Goal: Task Accomplishment & Management: Manage account settings

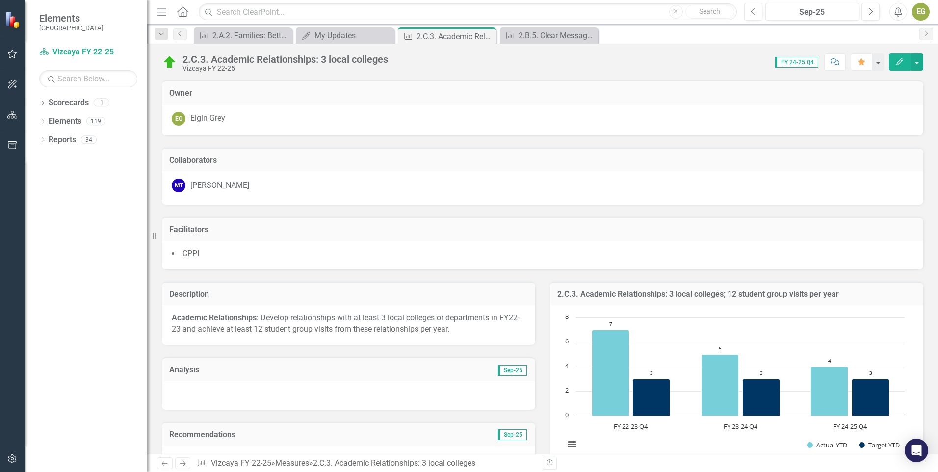
click at [897, 66] on button "Edit" at bounding box center [900, 62] width 22 height 17
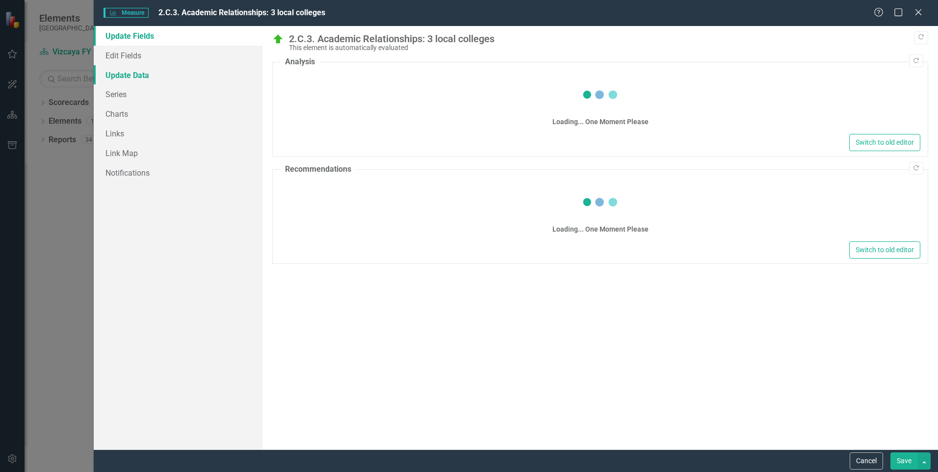
click at [148, 74] on link "Update Data" at bounding box center [178, 75] width 169 height 20
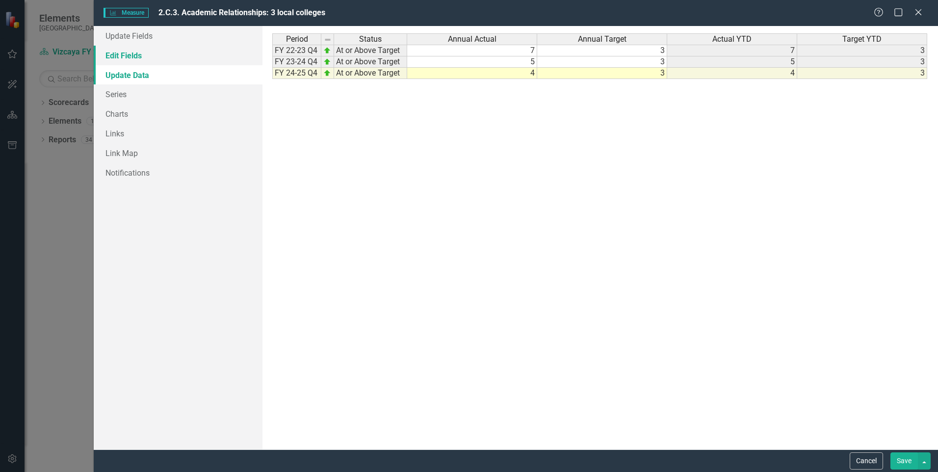
click at [135, 54] on link "Edit Fields" at bounding box center [178, 56] width 169 height 20
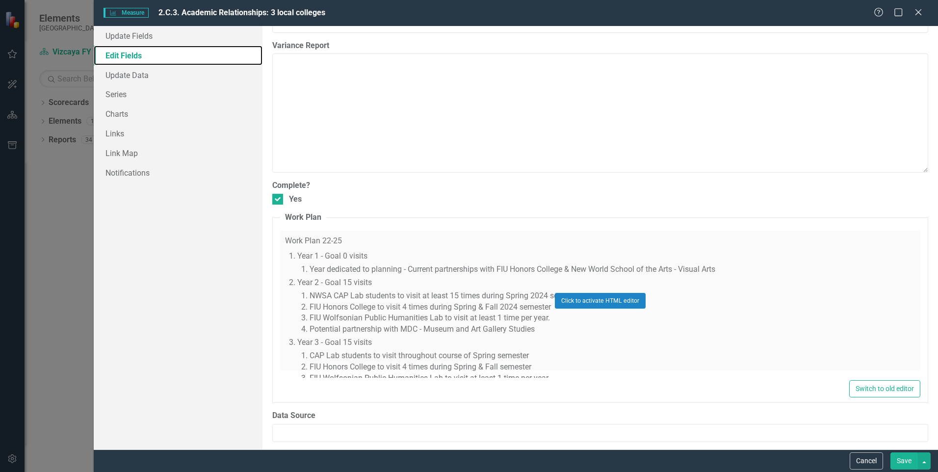
scroll to position [561, 0]
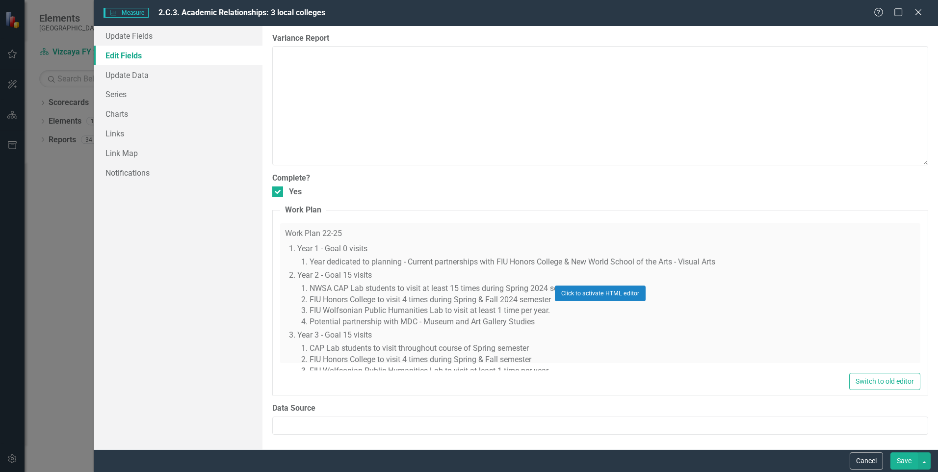
click at [387, 313] on div "Click to activate HTML editor" at bounding box center [600, 293] width 641 height 140
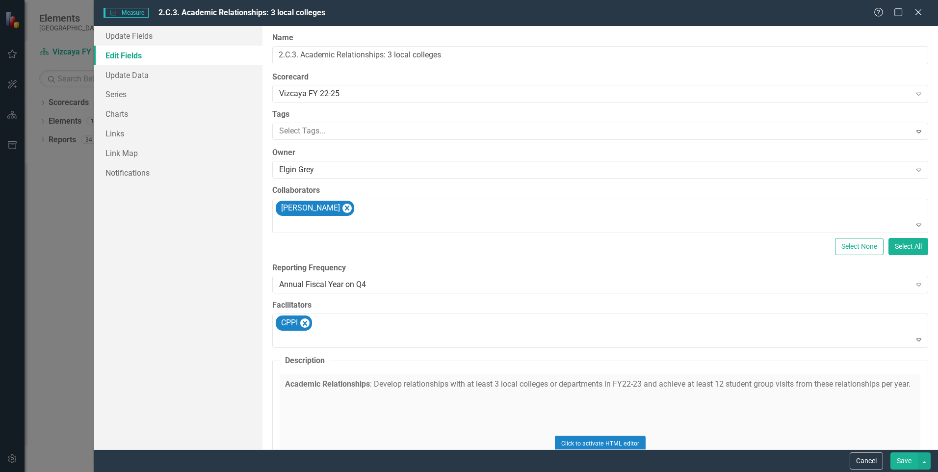
scroll to position [0, 0]
click at [901, 460] on button "Save" at bounding box center [904, 461] width 27 height 17
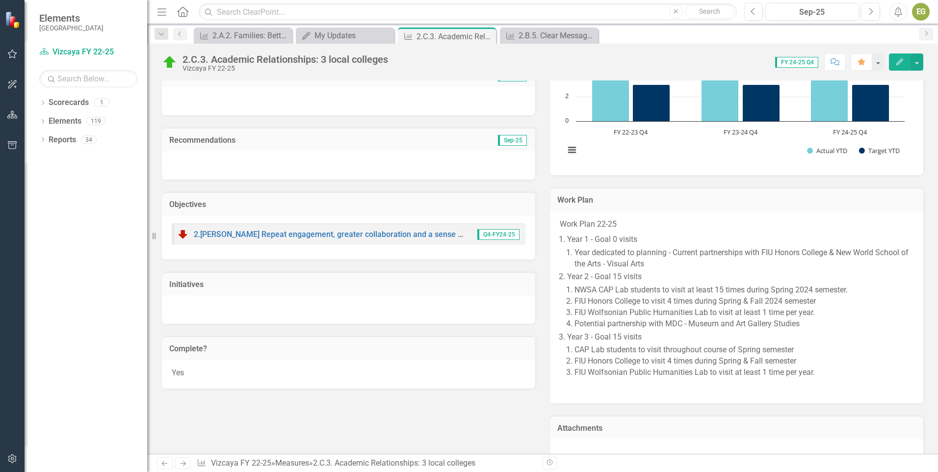
scroll to position [344, 0]
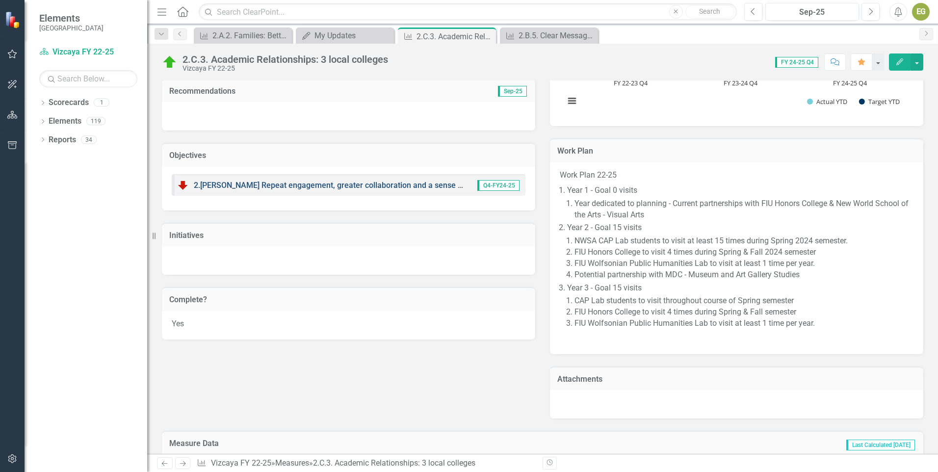
click at [461, 185] on link "2.[PERSON_NAME] Repeat engagement, greater collaboration and a sense of belongi…" at bounding box center [348, 185] width 308 height 9
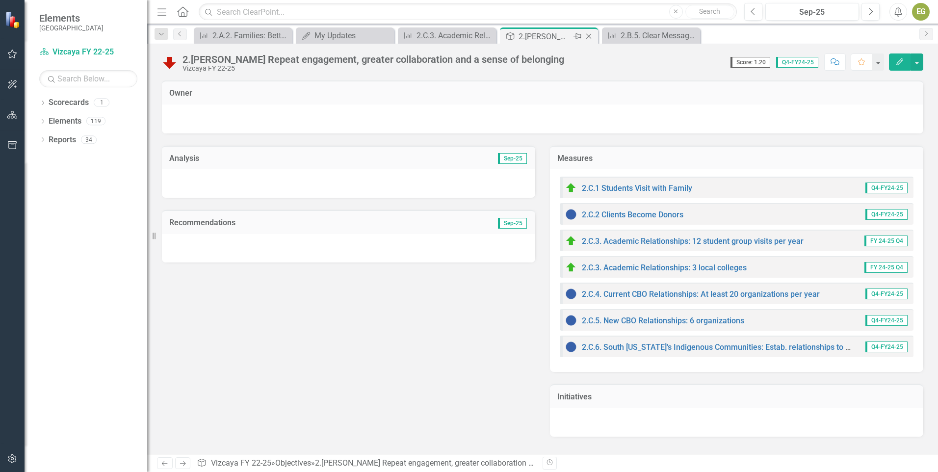
click at [588, 35] on icon "Close" at bounding box center [589, 36] width 10 height 8
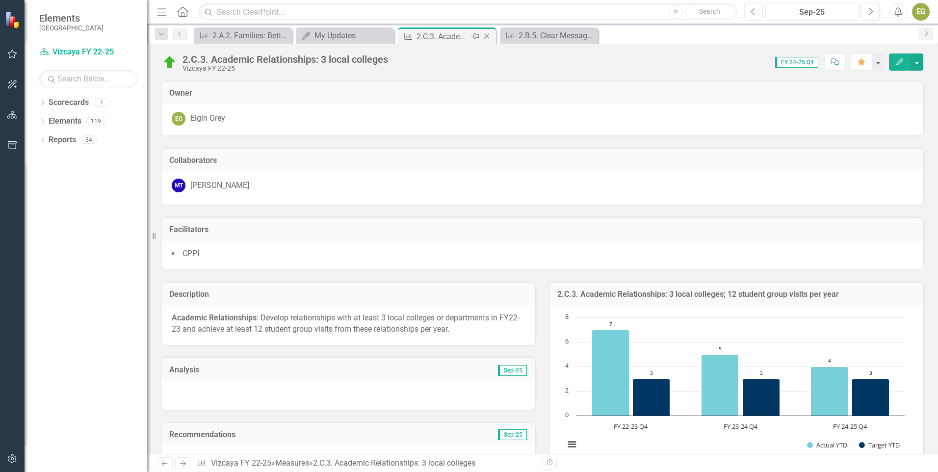
click at [438, 34] on div "2.C.3. Academic Relationships: 3 local colleges" at bounding box center [443, 36] width 53 height 12
click at [935, 67] on div "2.C.3. Academic Relationships: 3 local colleges [GEOGRAPHIC_DATA] FY 22-25 Scor…" at bounding box center [542, 58] width 791 height 29
click at [346, 32] on div "My Updates" at bounding box center [347, 35] width 65 height 12
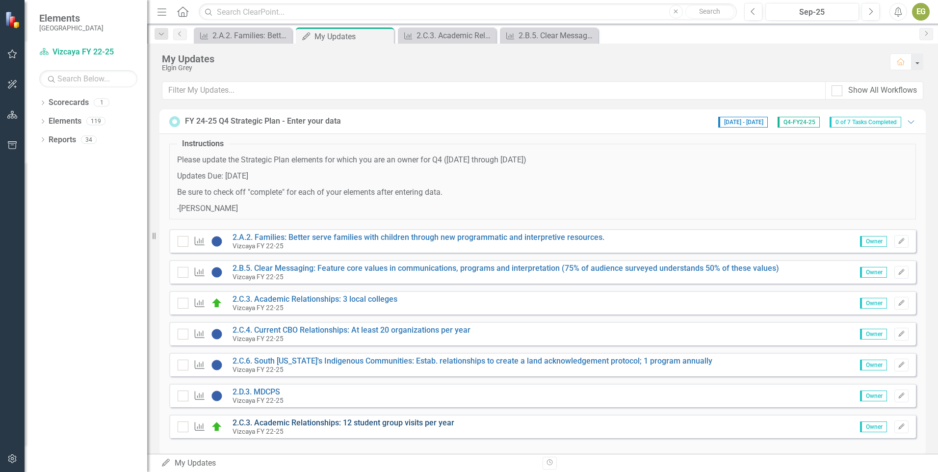
click at [317, 422] on link "2.C.3. Academic Relationships: 12 student group visits per year" at bounding box center [344, 422] width 222 height 9
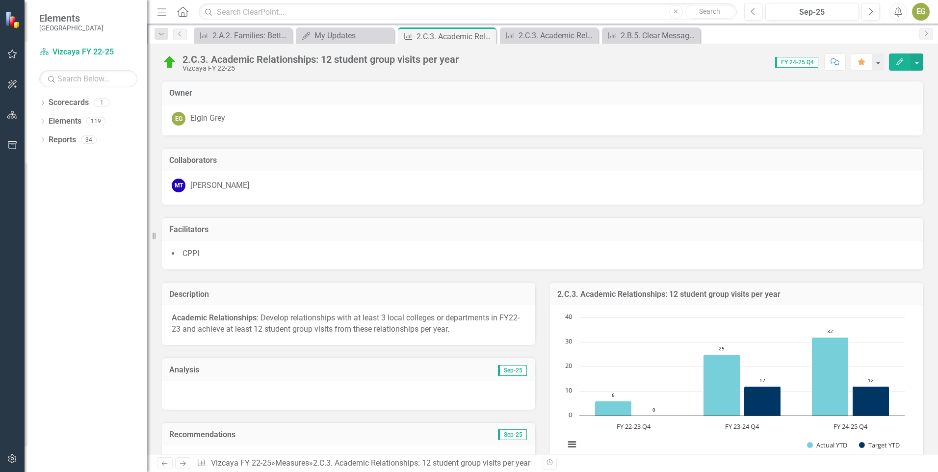
click at [901, 62] on icon "button" at bounding box center [900, 61] width 7 height 7
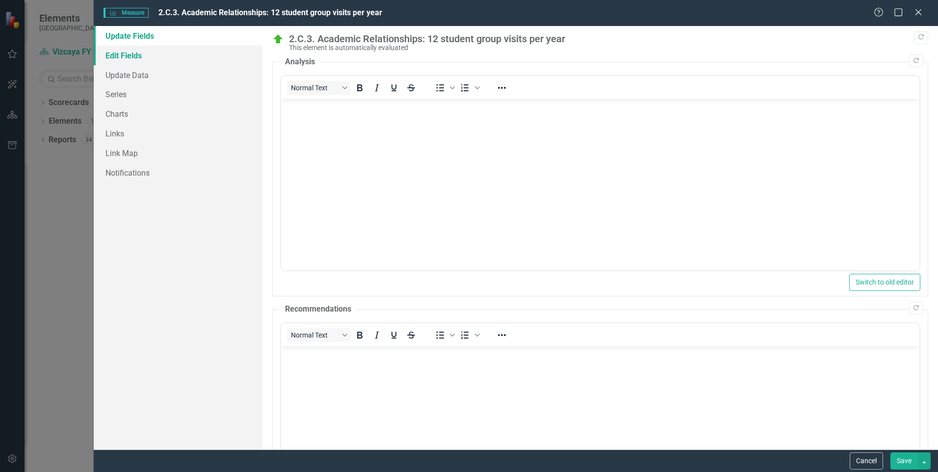
click at [123, 52] on link "Edit Fields" at bounding box center [178, 56] width 169 height 20
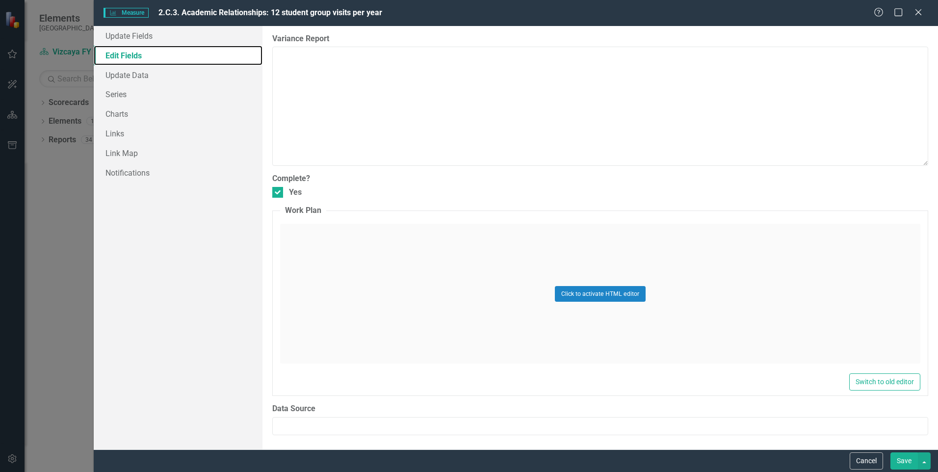
scroll to position [561, 0]
click at [145, 77] on link "Update Data" at bounding box center [178, 75] width 169 height 20
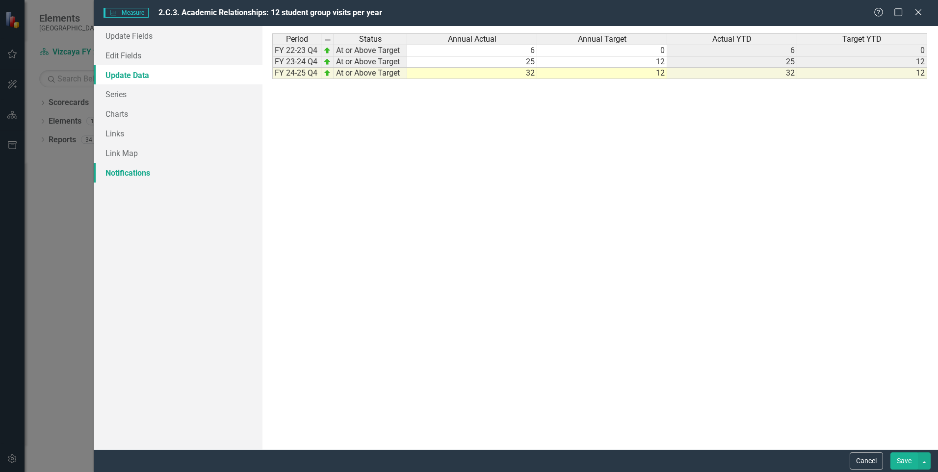
click at [168, 168] on link "Notifications" at bounding box center [178, 173] width 169 height 20
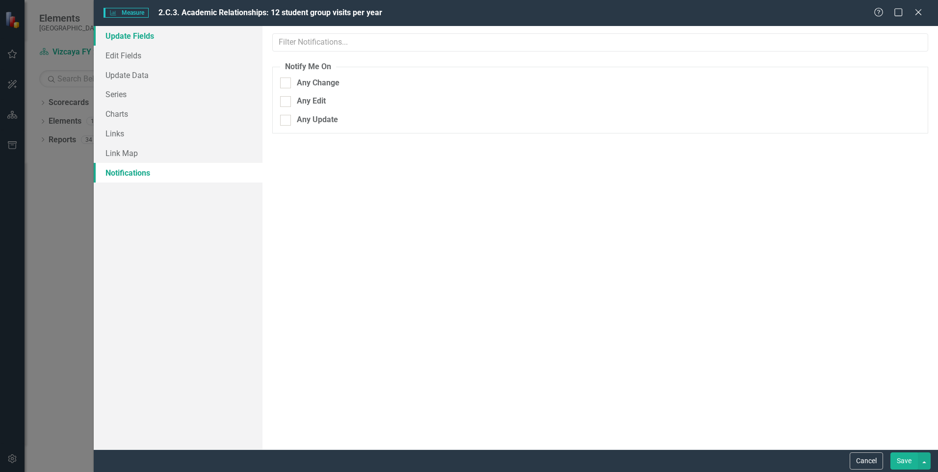
click at [174, 39] on link "Update Fields" at bounding box center [178, 36] width 169 height 20
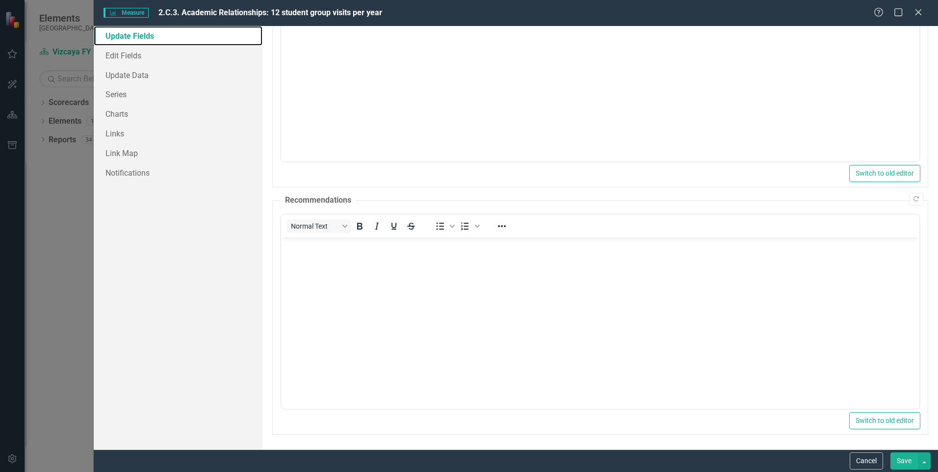
scroll to position [0, 0]
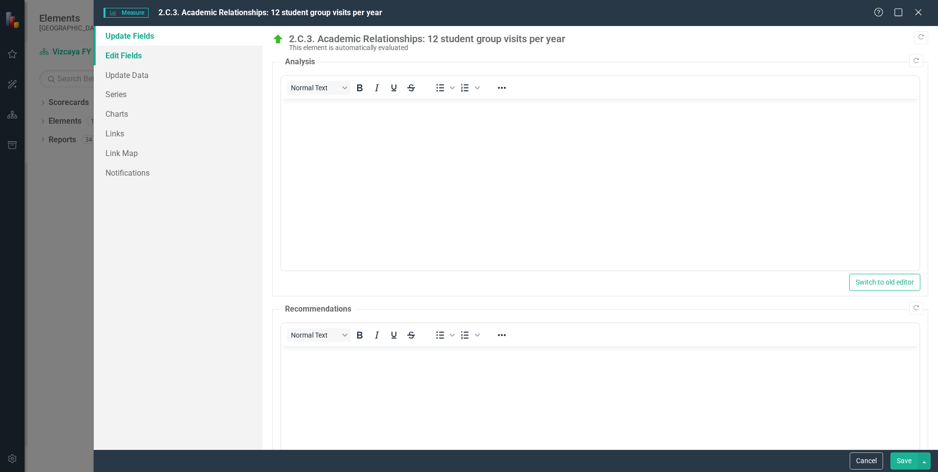
click at [130, 55] on link "Edit Fields" at bounding box center [178, 56] width 169 height 20
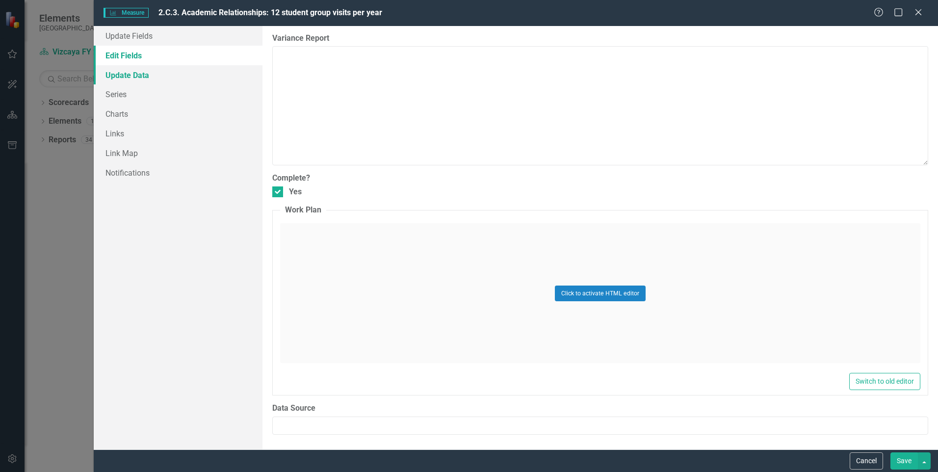
click at [141, 78] on link "Update Data" at bounding box center [178, 75] width 169 height 20
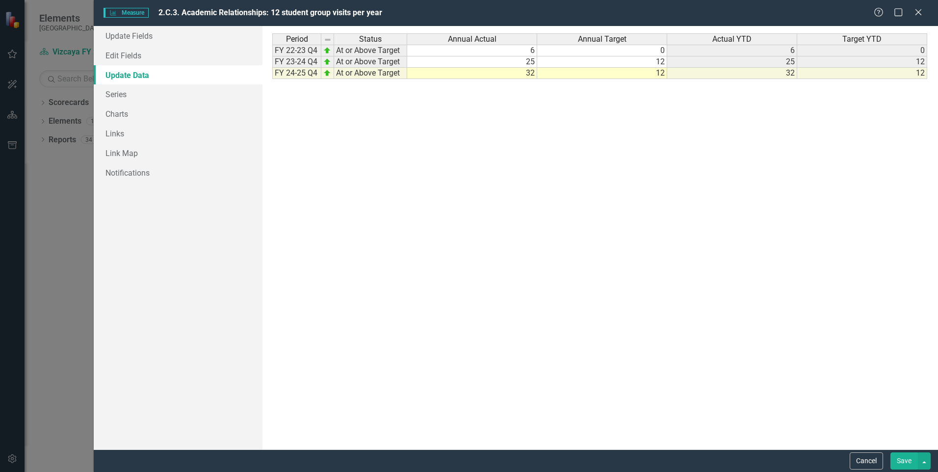
click at [525, 73] on td "32" at bounding box center [472, 73] width 130 height 11
type textarea "34"
click at [459, 156] on div "Period Status Annual Actual Annual Target Actual YTD Target YTD FY 22-23 Q4 At …" at bounding box center [600, 237] width 656 height 409
click at [671, 222] on div "Period Status Annual Actual Annual Target Actual YTD Target YTD FY 22-23 Q4 At …" at bounding box center [600, 237] width 656 height 409
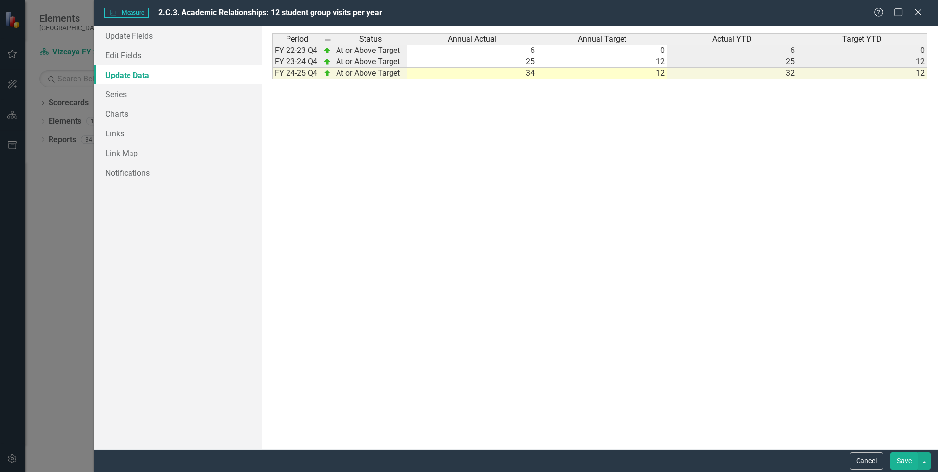
click at [905, 457] on button "Save" at bounding box center [904, 461] width 27 height 17
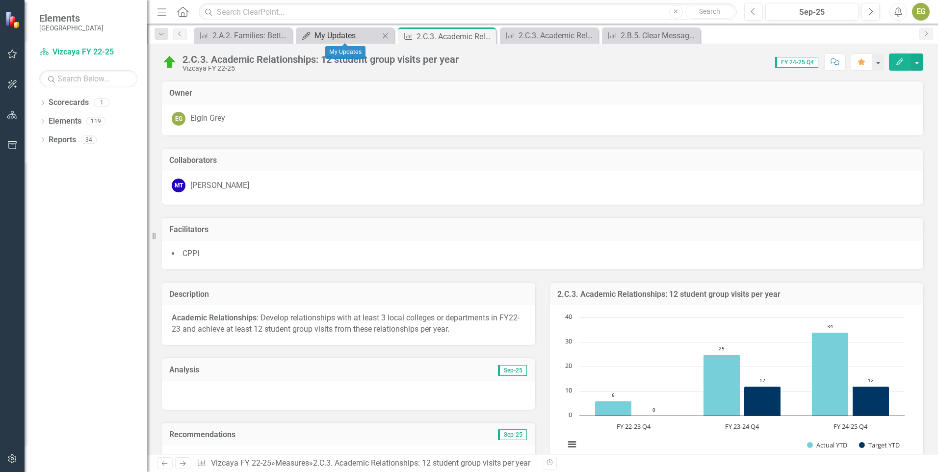
click at [322, 33] on div "My Updates" at bounding box center [347, 35] width 65 height 12
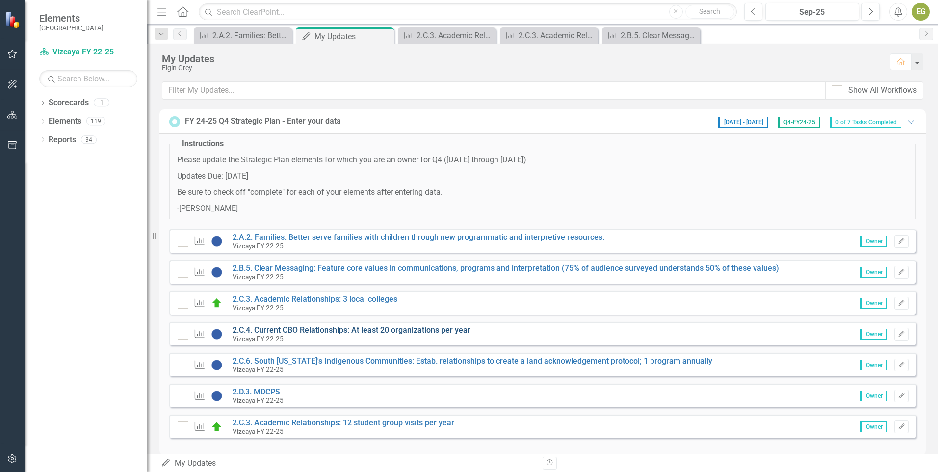
click at [402, 330] on link "2.C.4. Current CBO Relationships: At least 20 organizations per year" at bounding box center [352, 329] width 238 height 9
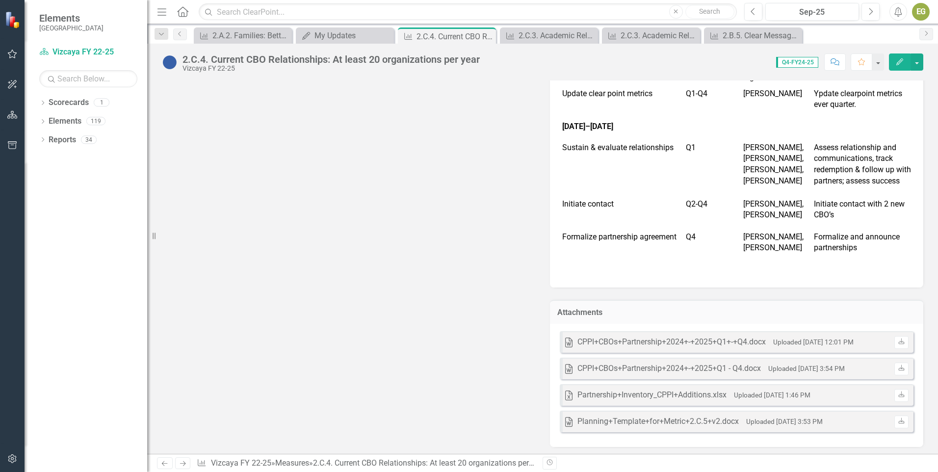
scroll to position [1276, 0]
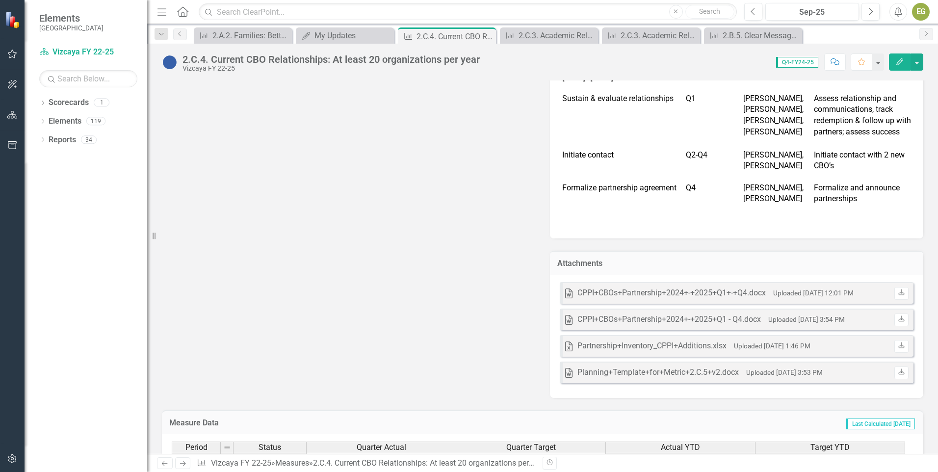
click at [670, 288] on div "CPPI+CBOs+Partnership+2024+-+2025+Q1+-+Q4.docx" at bounding box center [672, 293] width 188 height 11
click at [898, 290] on icon "Download" at bounding box center [901, 293] width 7 height 6
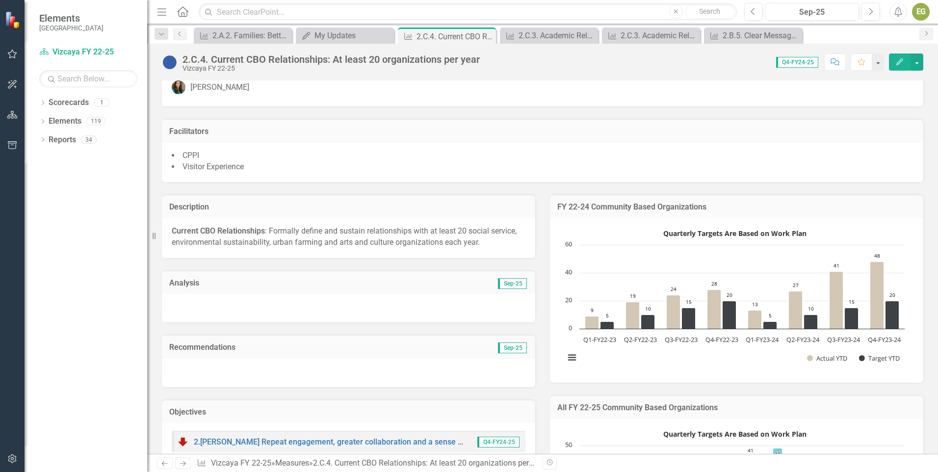
scroll to position [0, 0]
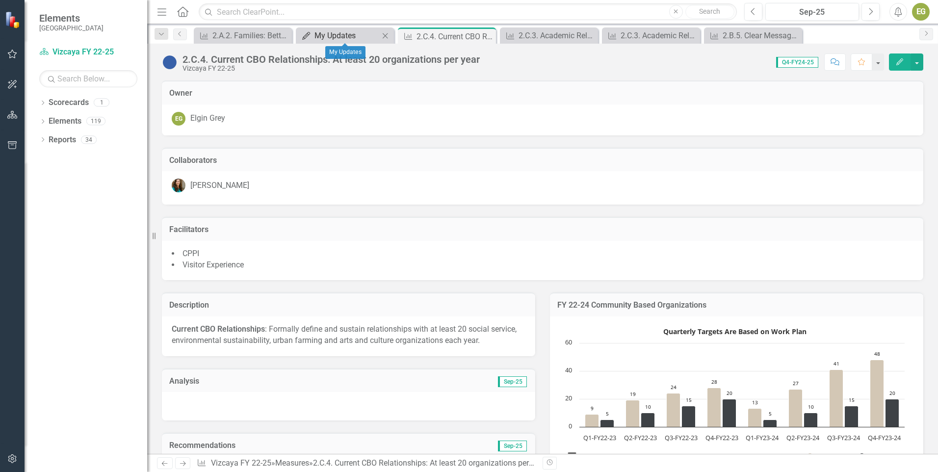
click at [356, 33] on div "My Updates" at bounding box center [347, 35] width 65 height 12
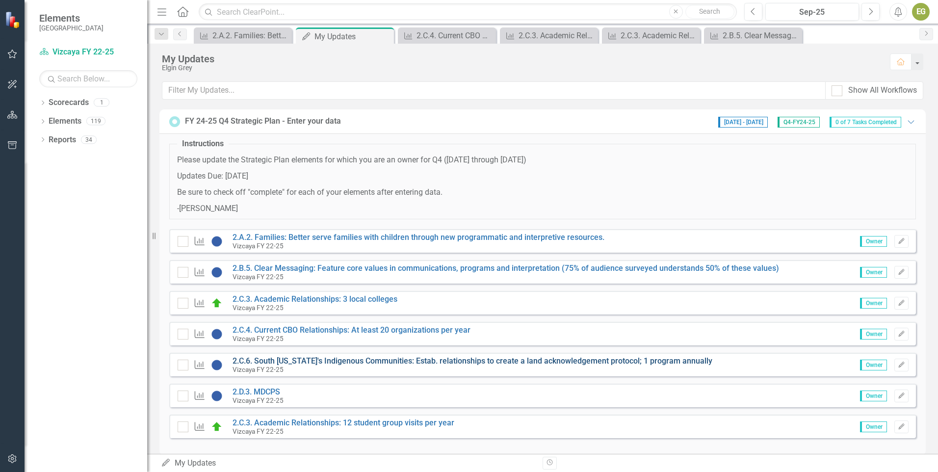
click at [444, 361] on link "2.C.6. South [US_STATE]'s Indigenous Communities: Estab. relationships to creat…" at bounding box center [473, 360] width 480 height 9
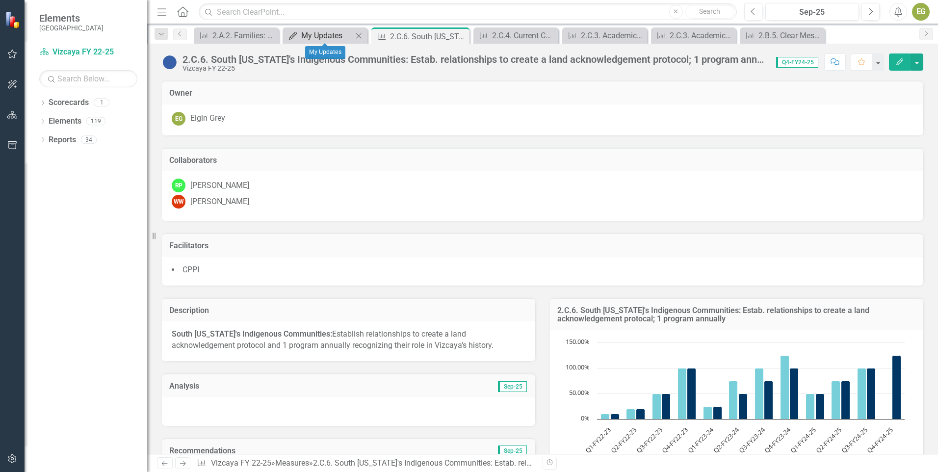
click at [337, 32] on div "My Updates" at bounding box center [327, 35] width 52 height 12
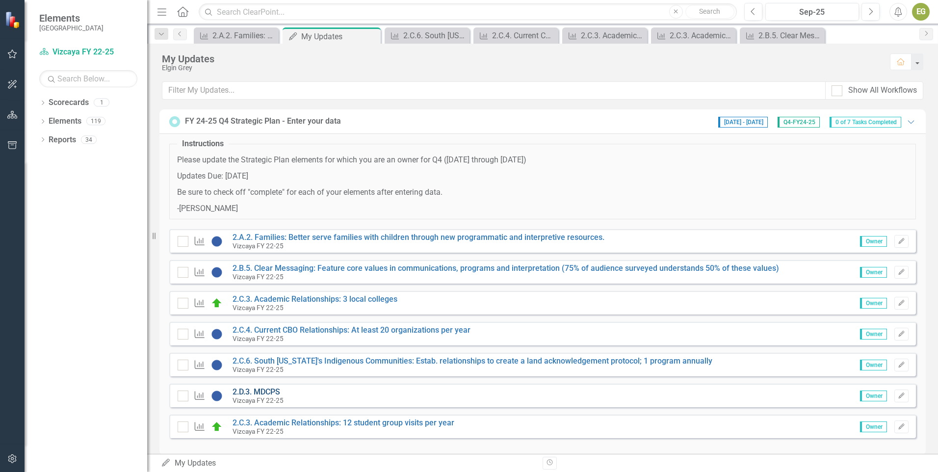
click at [264, 389] on link "2.D.3. MDCPS" at bounding box center [257, 391] width 48 height 9
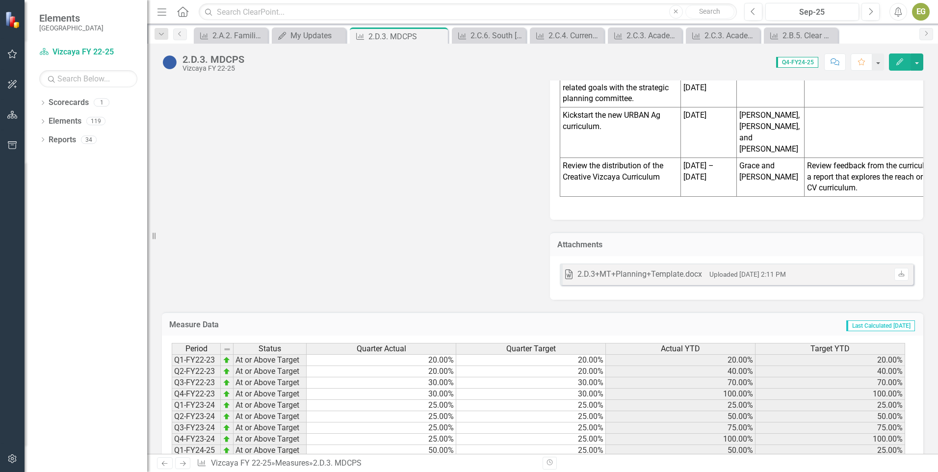
scroll to position [1661, 0]
click at [674, 35] on icon "Close" at bounding box center [674, 36] width 10 height 8
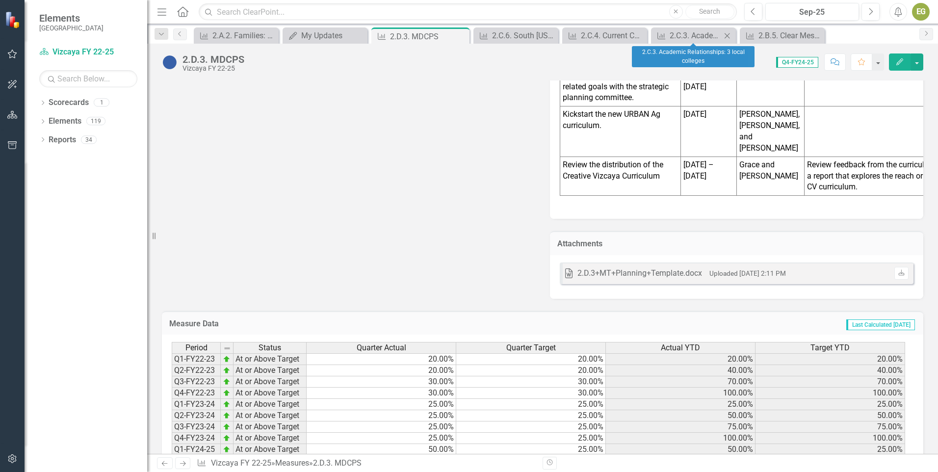
click at [727, 34] on icon "Close" at bounding box center [728, 36] width 10 height 8
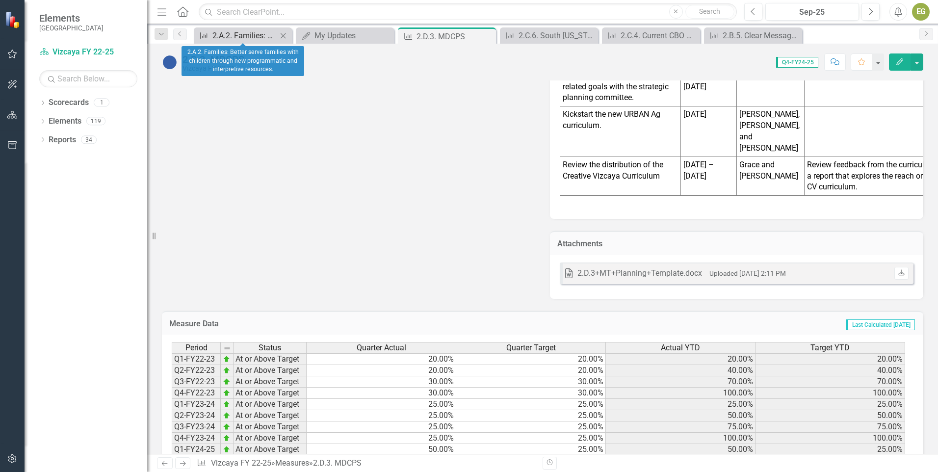
click at [250, 34] on div "2.A.2. Families: Better serve families with children through new programmatic a…" at bounding box center [245, 35] width 65 height 12
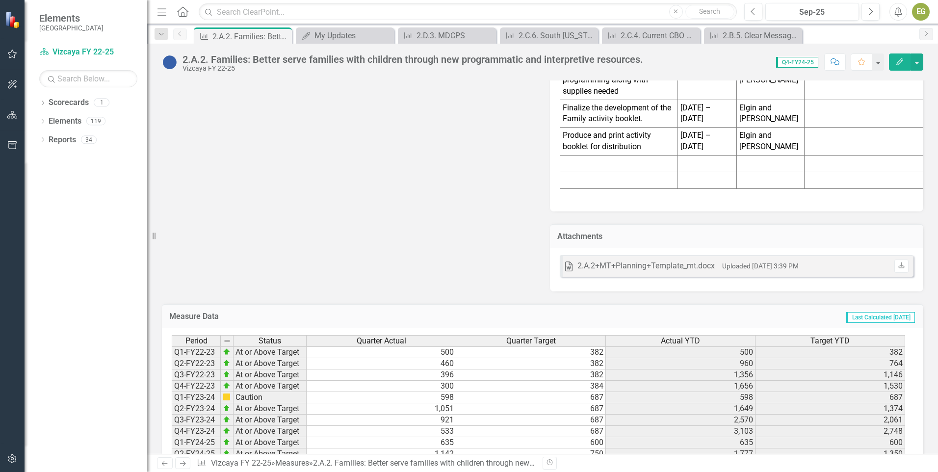
scroll to position [1417, 0]
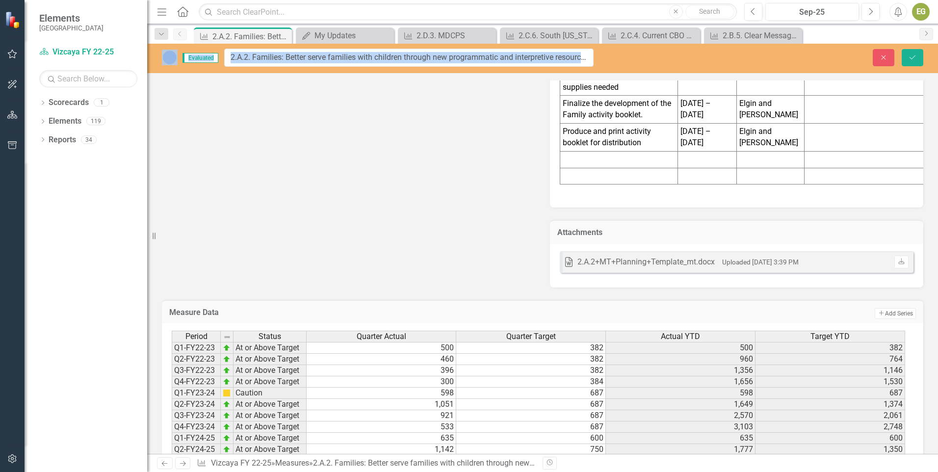
drag, startPoint x: 184, startPoint y: 60, endPoint x: 617, endPoint y: 65, distance: 432.9
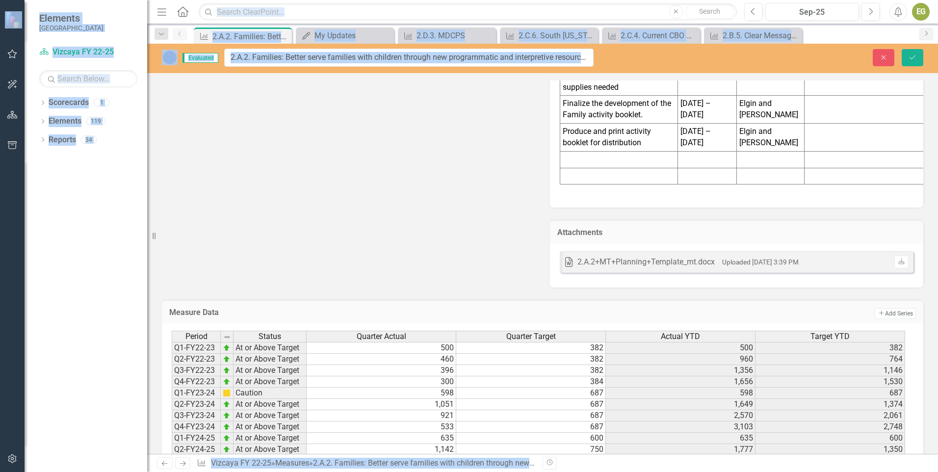
copy body "Elements Vizcaya Scorecard Vizcaya FY 22-25 Search Dropdown Scorecards 1 Vizcay…"
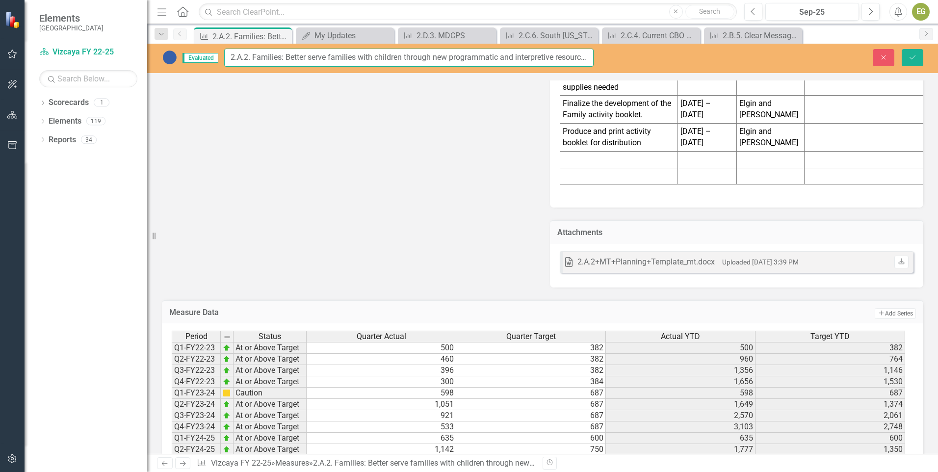
click at [540, 57] on input "2.A.2. Families: Better serve families with children through new programmatic a…" at bounding box center [409, 58] width 370 height 18
click at [911, 56] on icon "Save" at bounding box center [913, 57] width 9 height 7
